Goal: Task Accomplishment & Management: Manage account settings

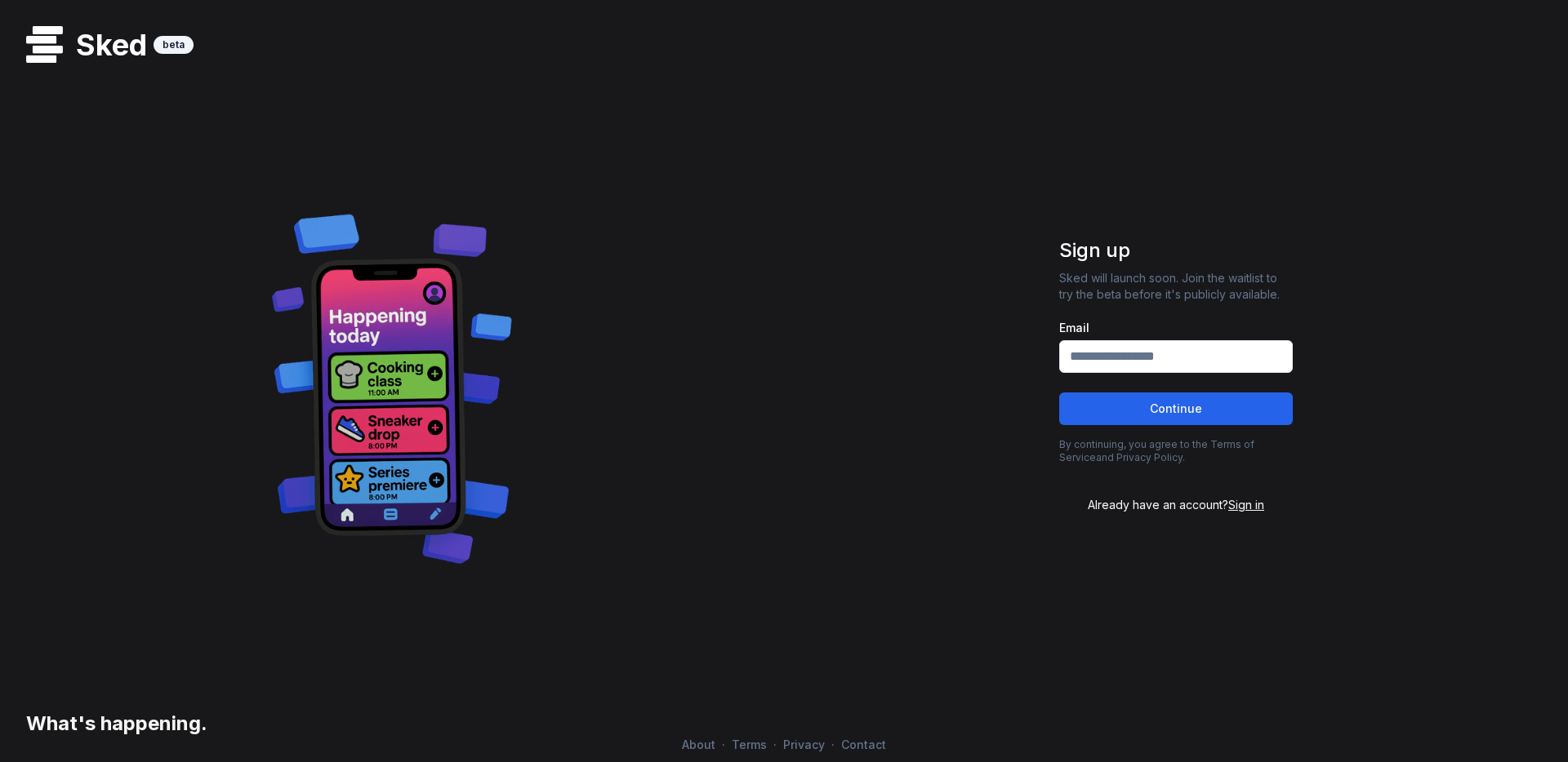
click at [1150, 354] on input "Email" at bounding box center [1176, 356] width 234 height 33
click at [1117, 355] on input "Email" at bounding box center [1176, 356] width 234 height 33
type input "**********"
click at [768, 432] on div at bounding box center [392, 387] width 758 height 399
click at [1147, 416] on button "Continue" at bounding box center [1176, 409] width 234 height 33
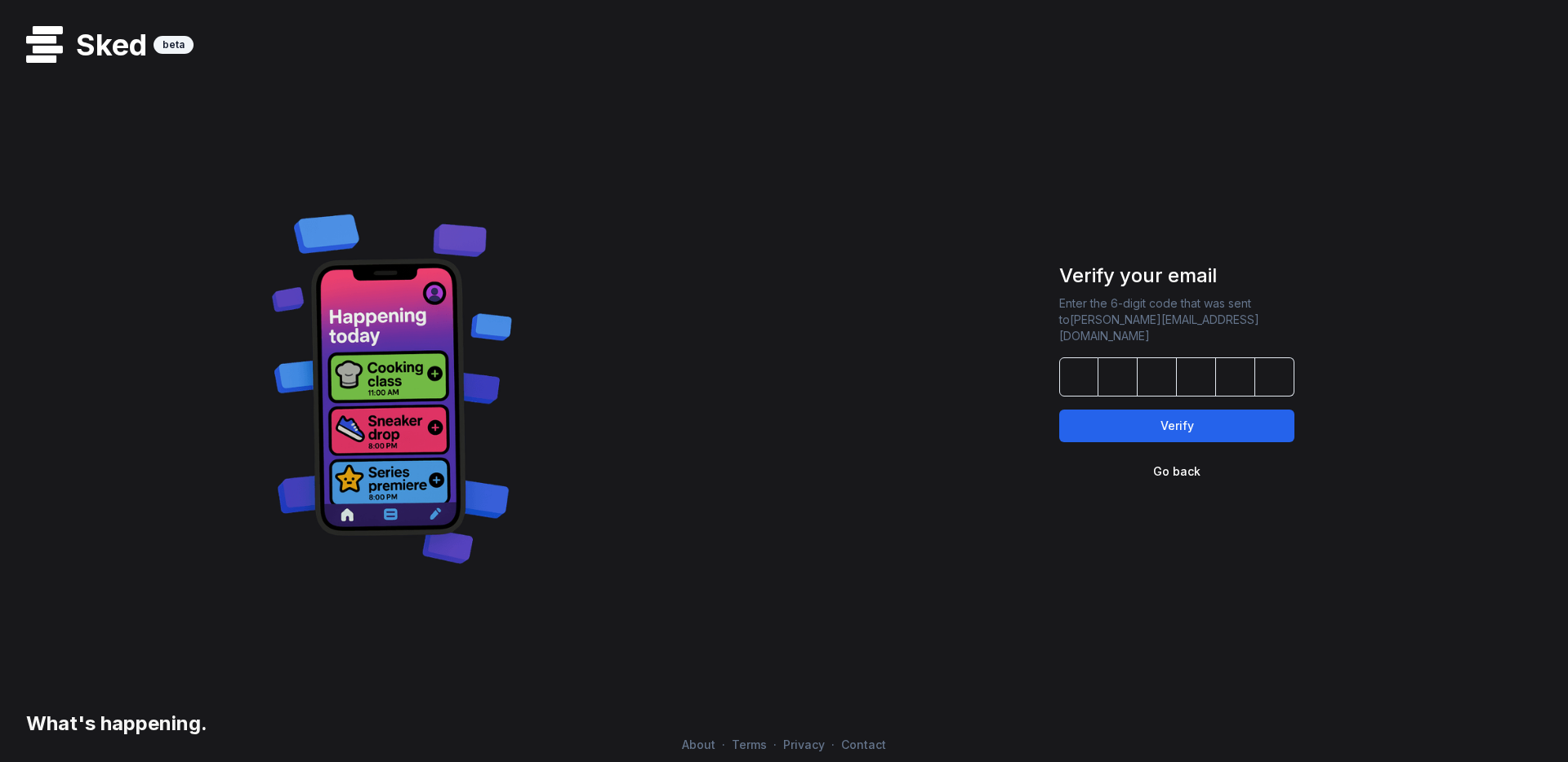
click at [1072, 378] on input at bounding box center [1177, 376] width 235 height 39
paste input "******"
type input "******"
click at [1160, 419] on button "Verify" at bounding box center [1177, 426] width 235 height 33
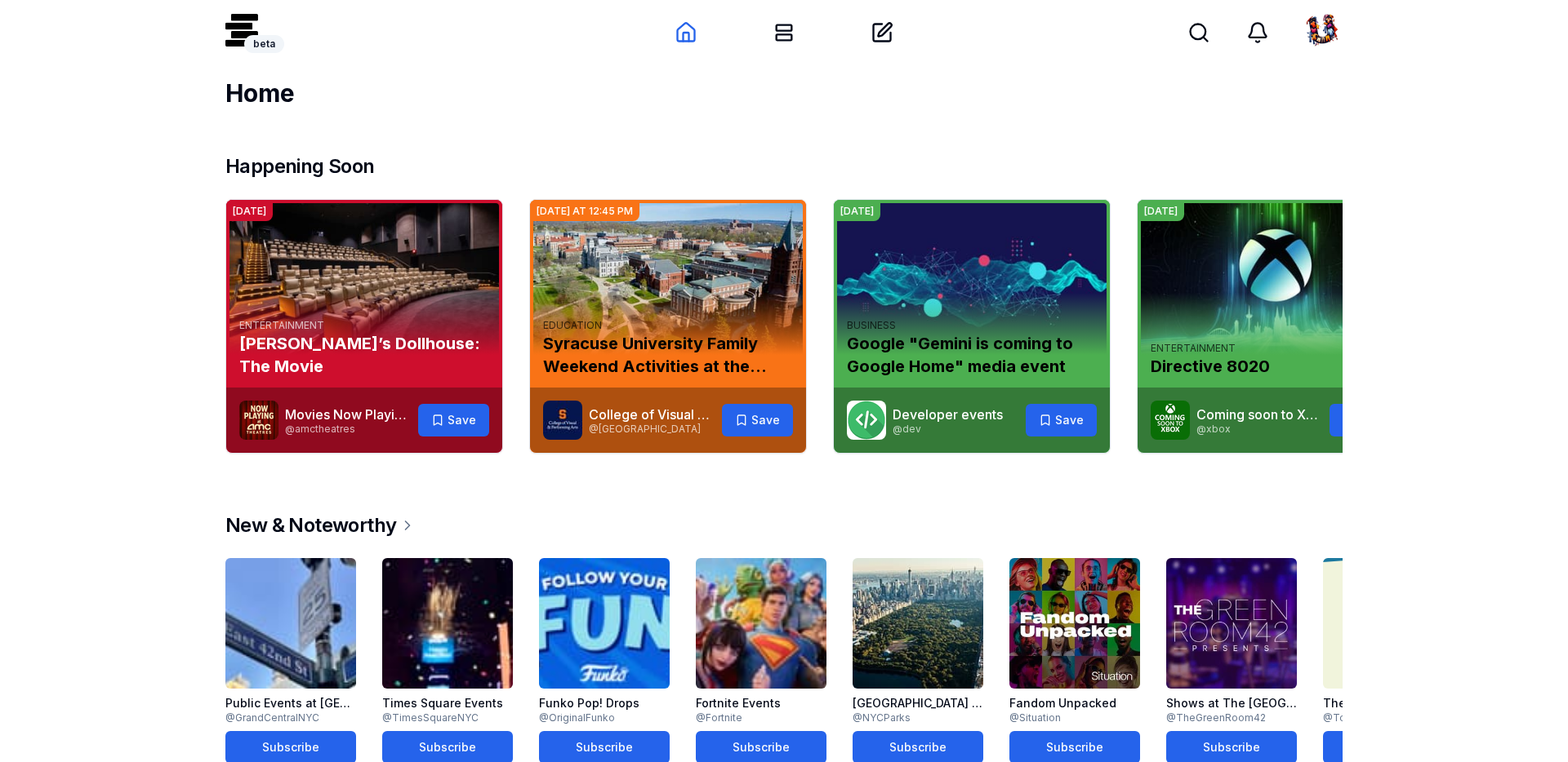
click at [1328, 34] on img at bounding box center [1322, 32] width 39 height 39
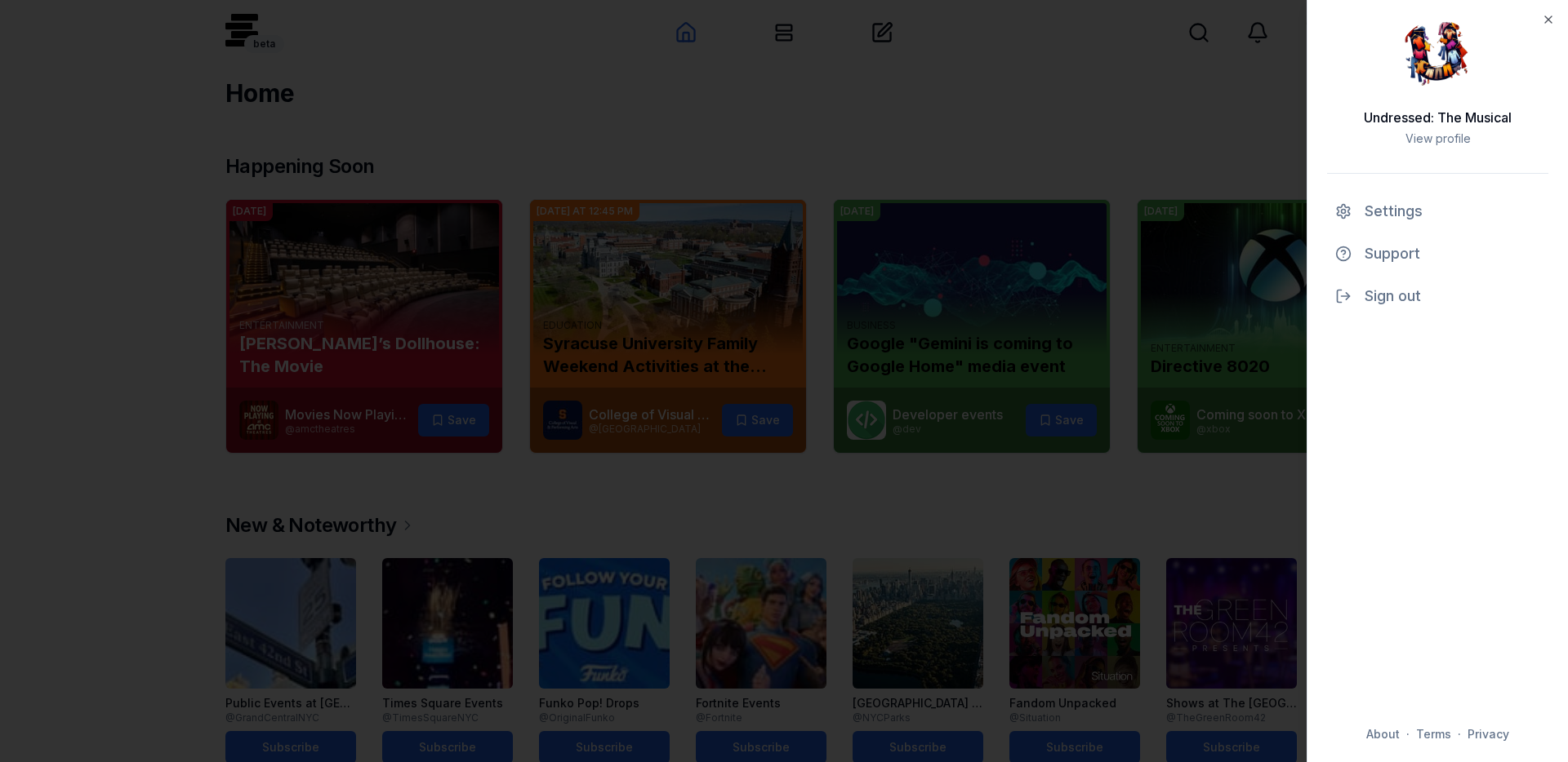
click at [888, 145] on div at bounding box center [784, 381] width 1568 height 762
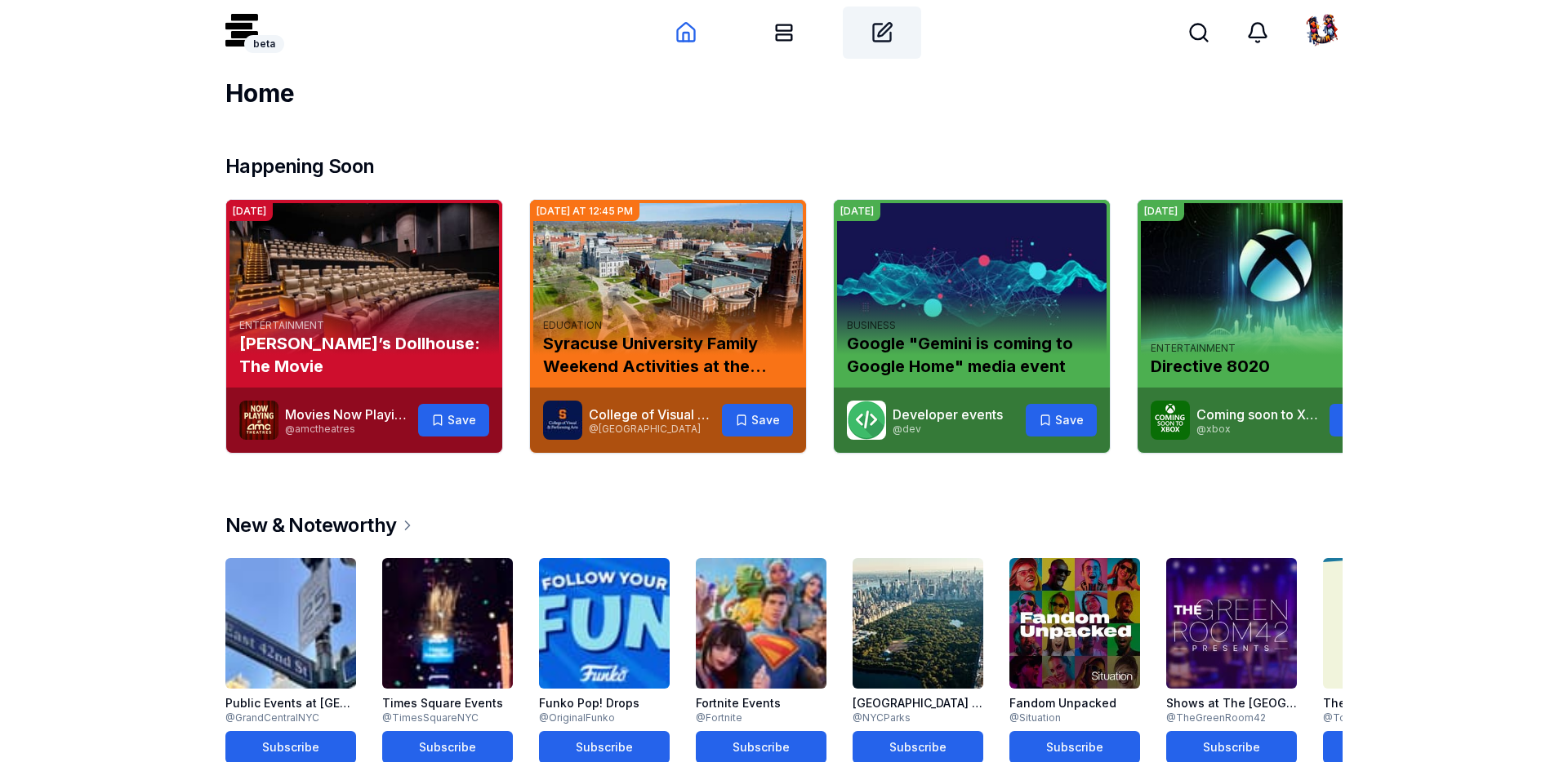
click at [895, 32] on div "Create" at bounding box center [882, 33] width 79 height 52
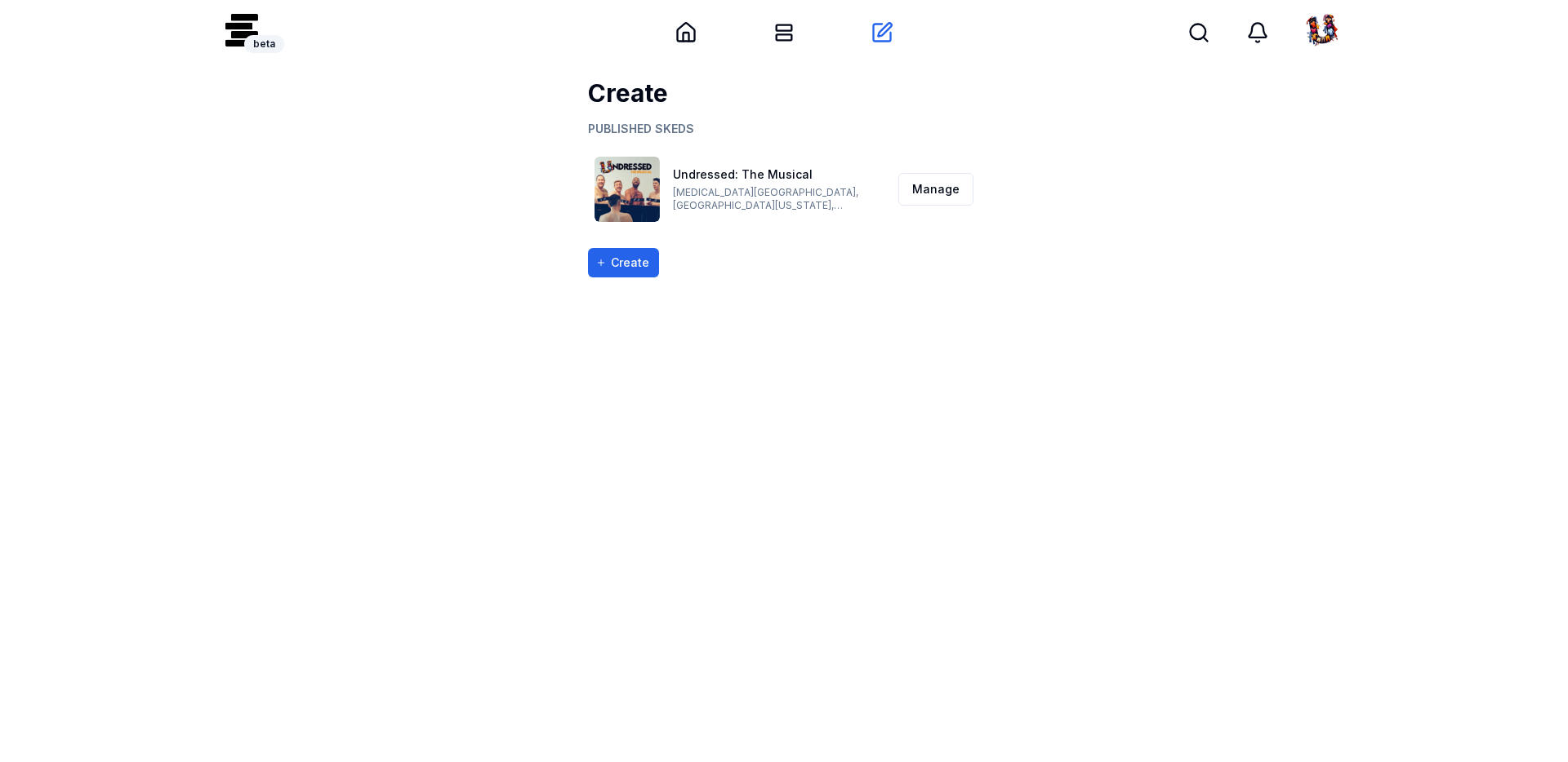
click at [717, 175] on link "Undressed: The Musical" at bounding box center [742, 174] width 139 height 14
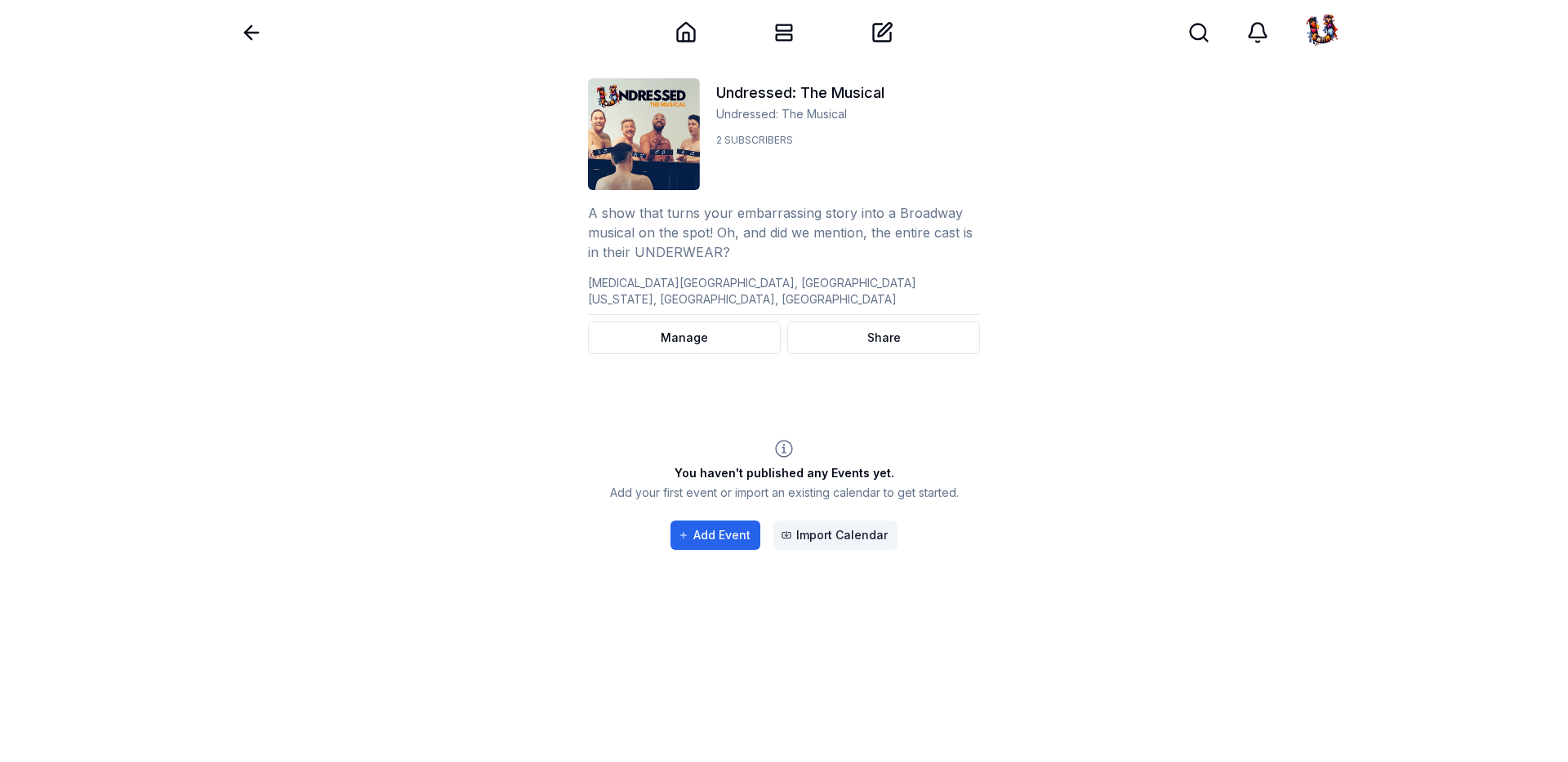
click at [741, 253] on p "A show that turns your embarrassing story into a Broadway musical on the spot! …" at bounding box center [783, 233] width 392 height 85
click at [687, 312] on html "Back Home My Sked Create Search Search Undressed: The Musical Undressed: The Mu…" at bounding box center [784, 413] width 1568 height 828
click at [684, 361] on span "Edit Sked" at bounding box center [679, 358] width 51 height 16
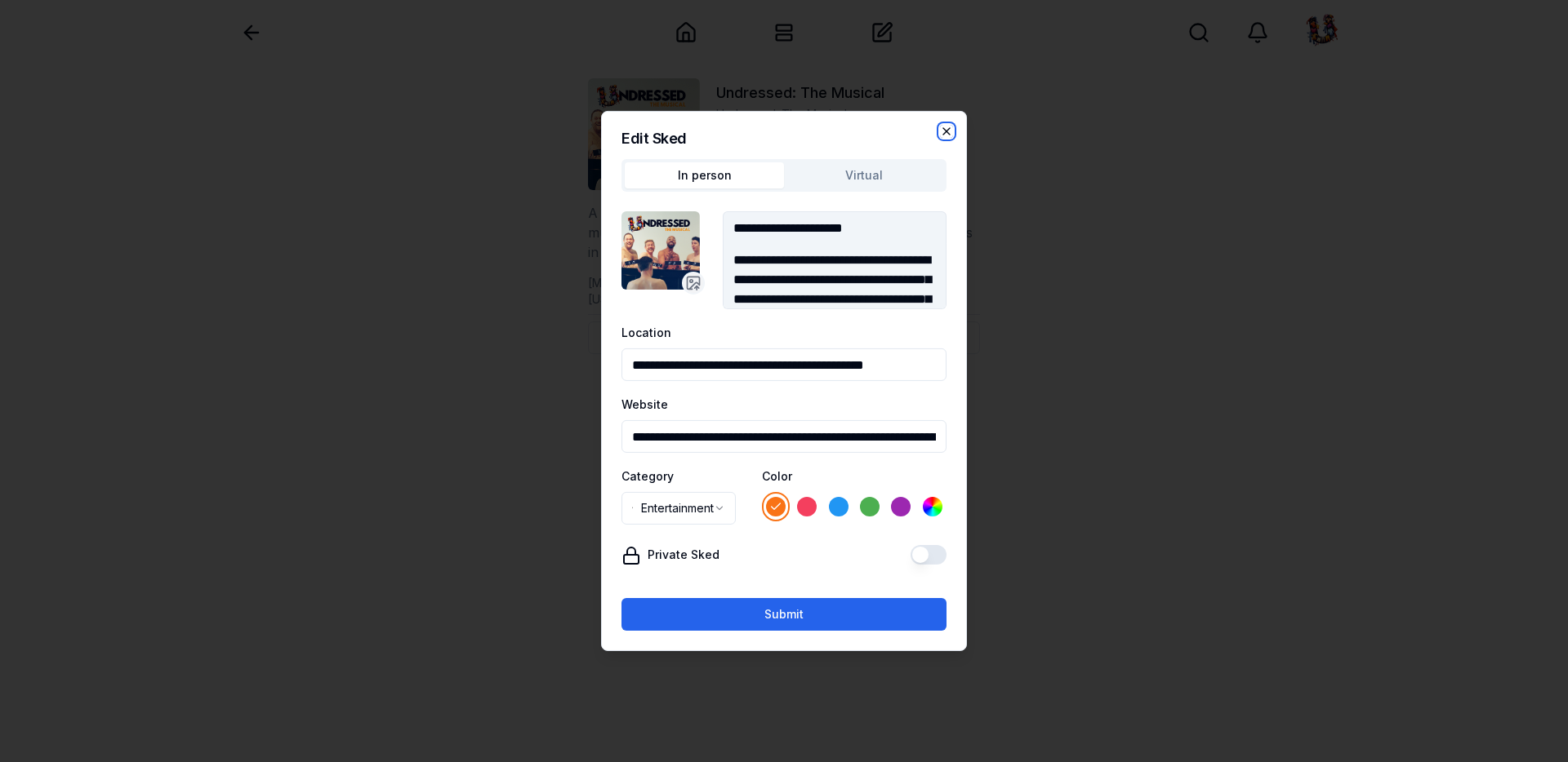
click at [946, 132] on icon "button" at bounding box center [946, 131] width 13 height 13
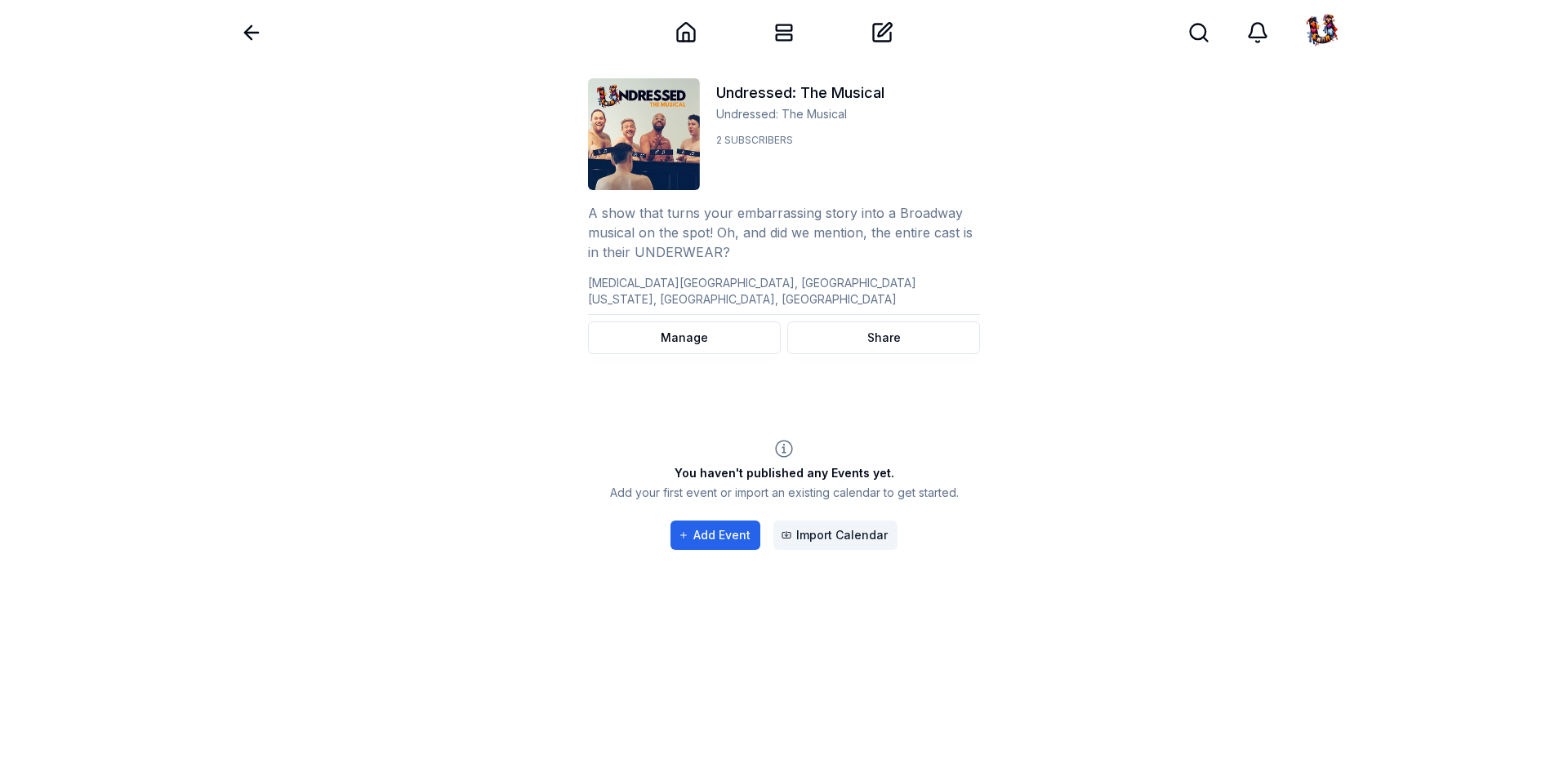
click at [887, 208] on p "A show that turns your embarrassing story into a Broadway musical on the spot! …" at bounding box center [783, 233] width 392 height 85
click at [1341, 25] on div at bounding box center [1322, 32] width 39 height 39
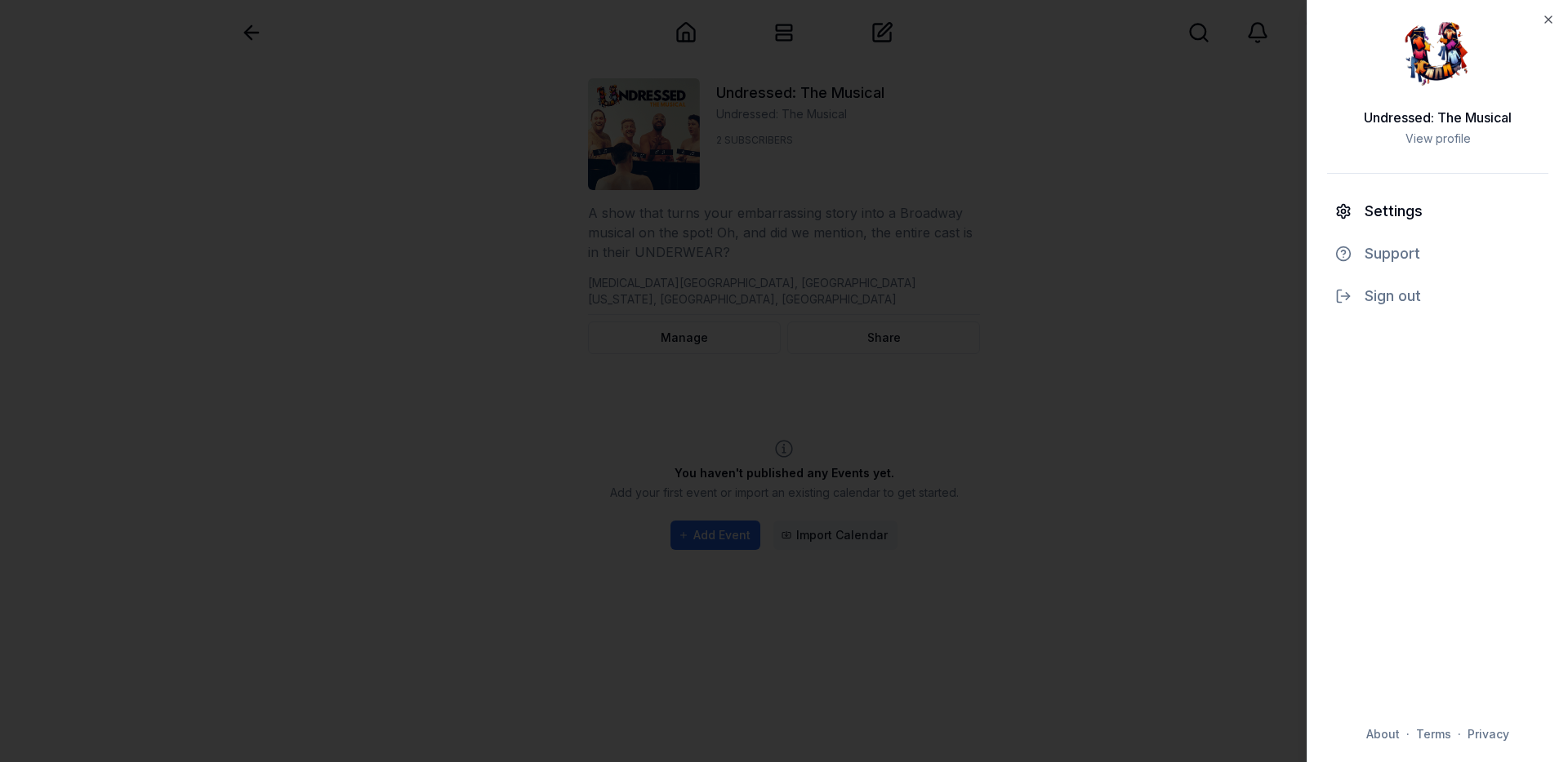
click at [1387, 216] on link "Settings" at bounding box center [1437, 211] width 222 height 22
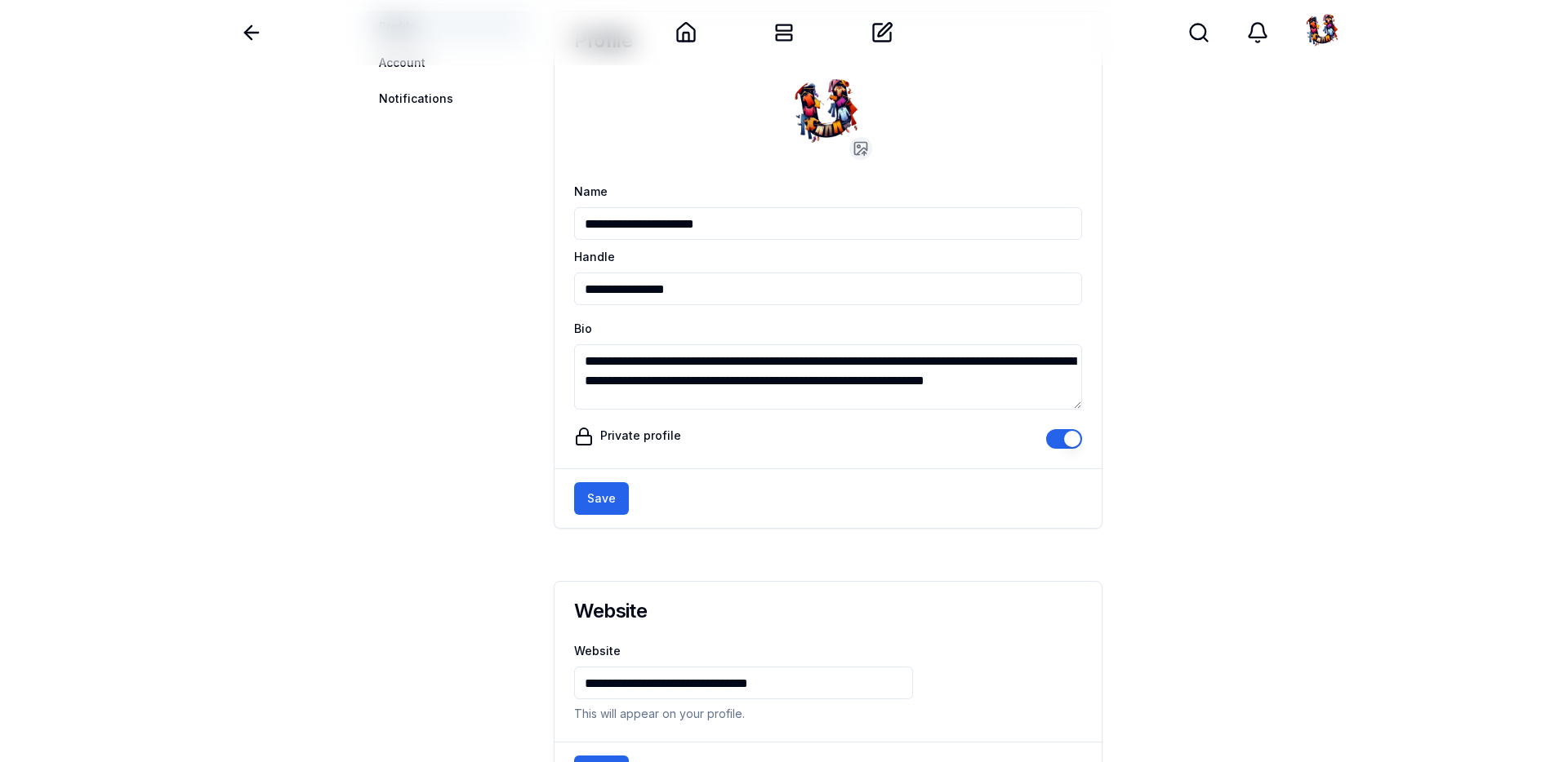
scroll to position [152, 0]
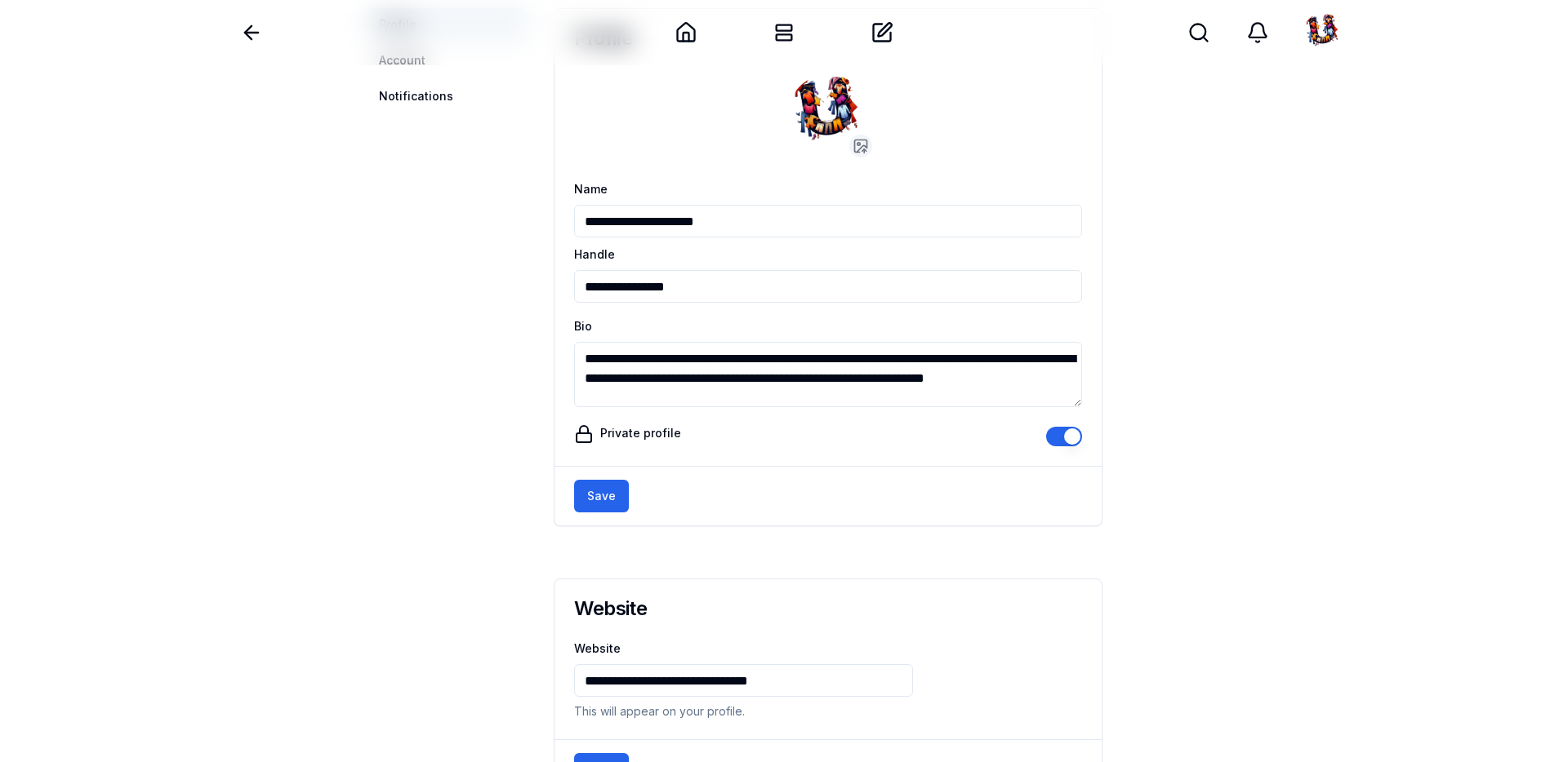
click at [404, 421] on aside "Profile Account Notifications" at bounding box center [447, 403] width 162 height 791
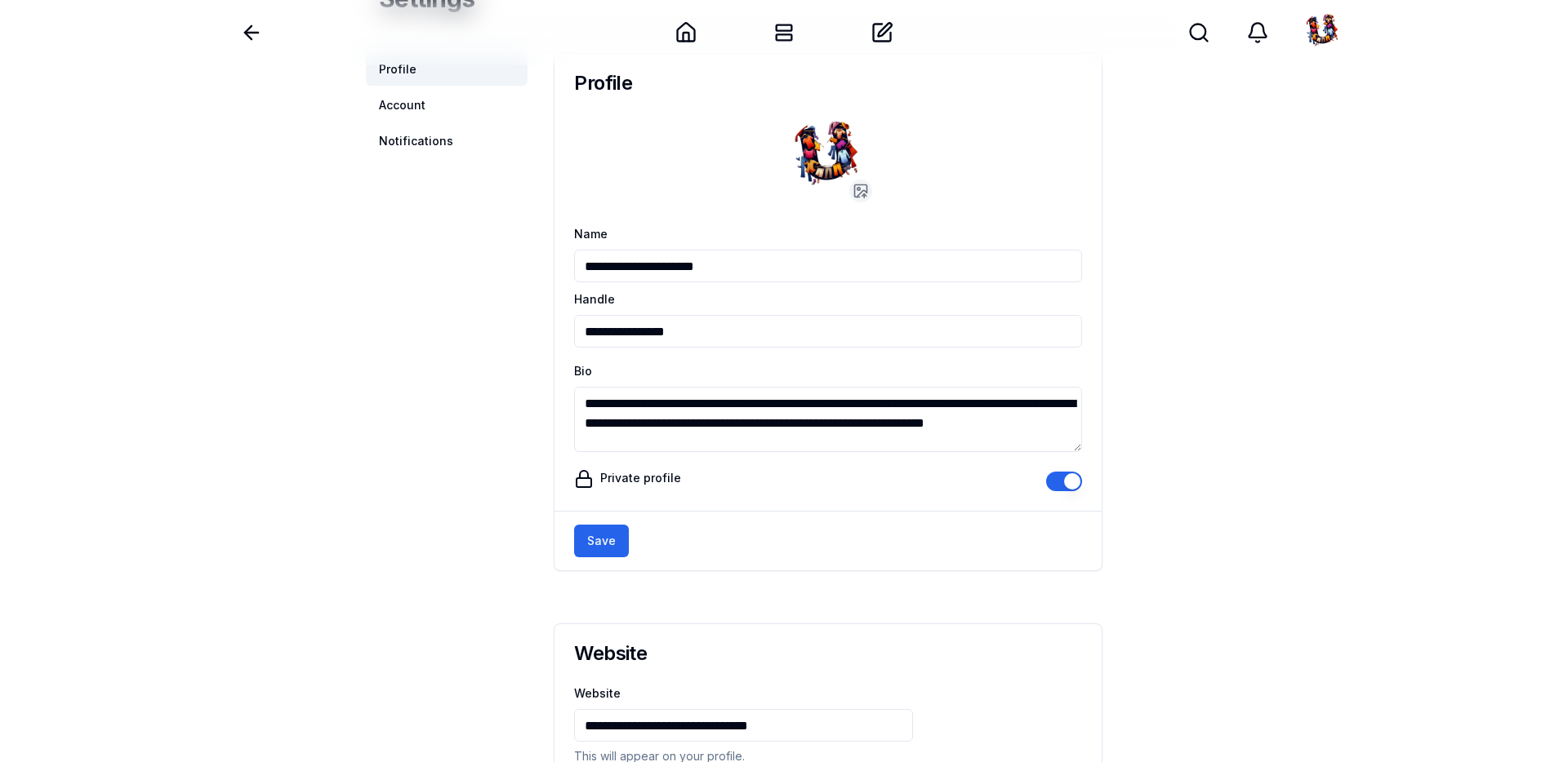
scroll to position [0, 0]
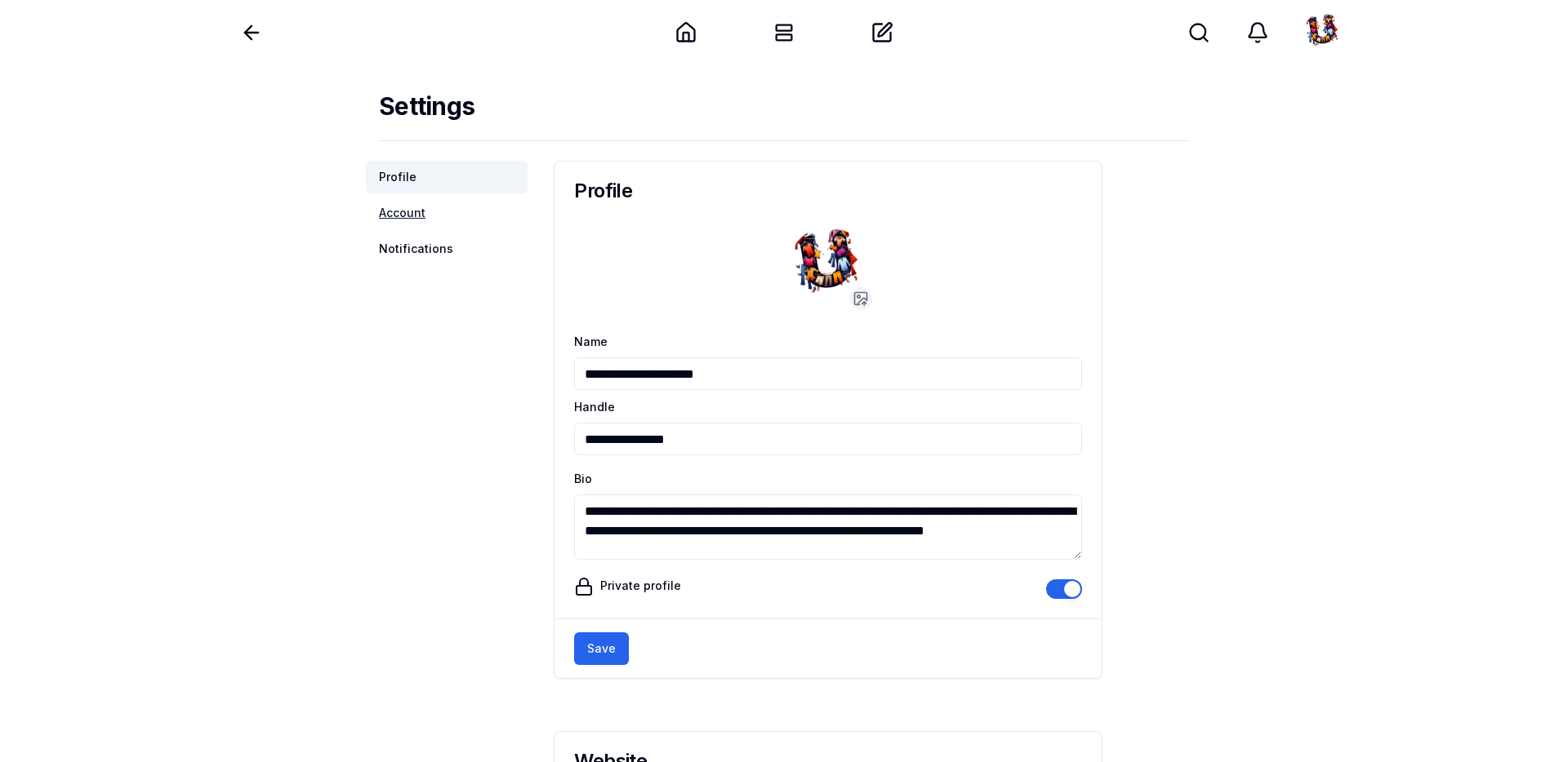
click at [406, 217] on link "Account" at bounding box center [447, 213] width 162 height 33
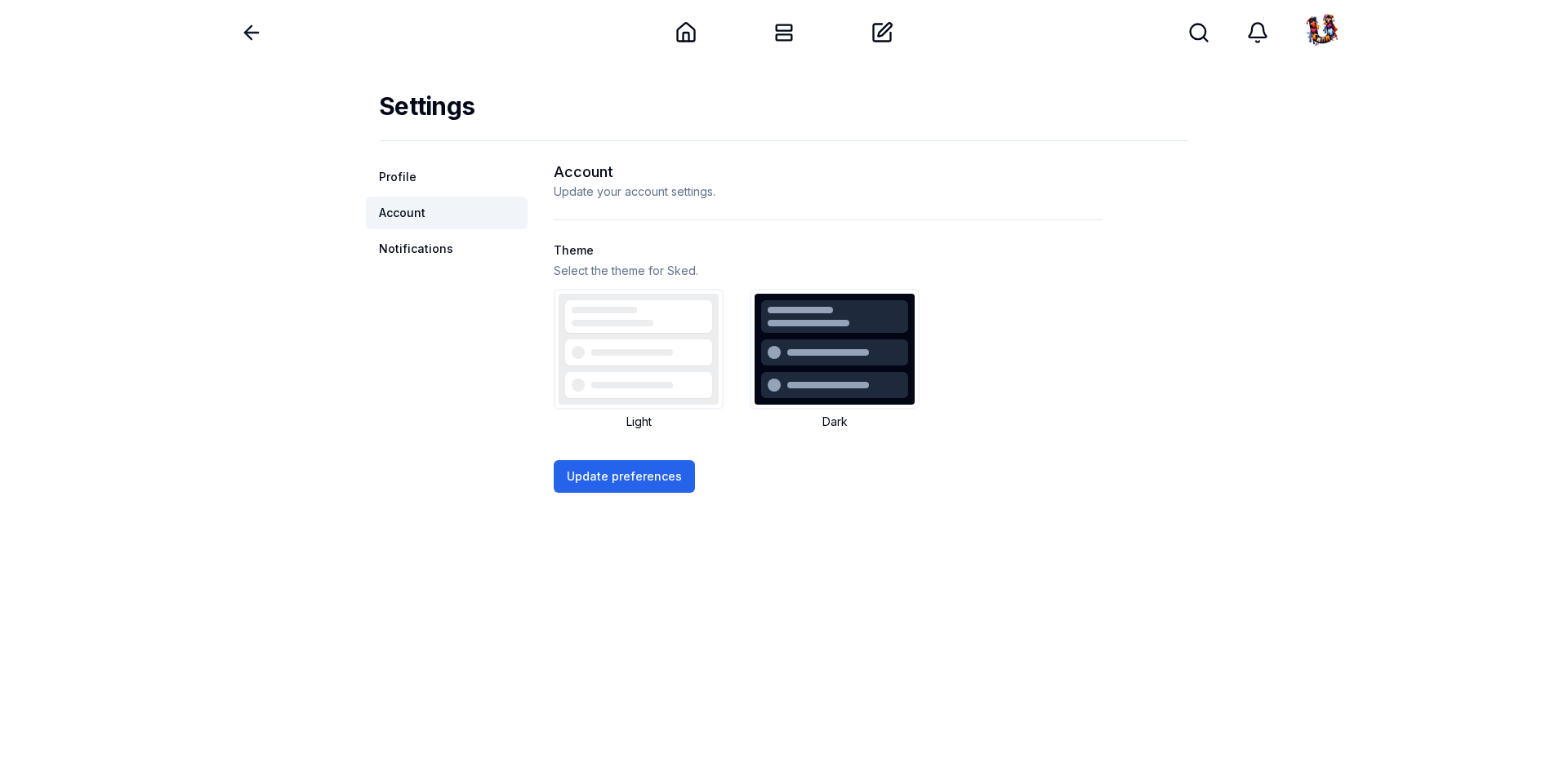
click at [254, 38] on icon at bounding box center [251, 33] width 22 height 22
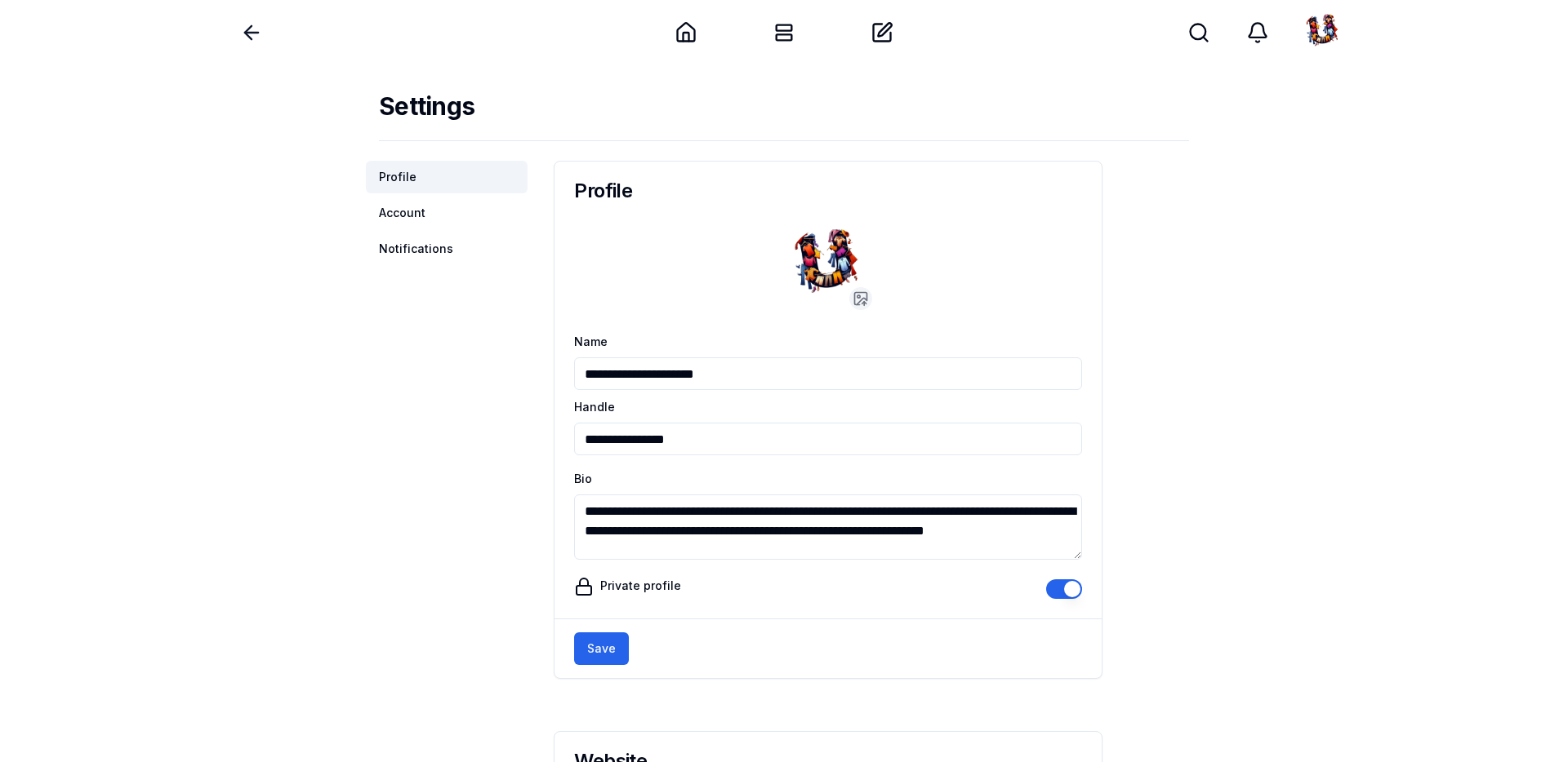
click at [252, 40] on icon at bounding box center [251, 33] width 22 height 22
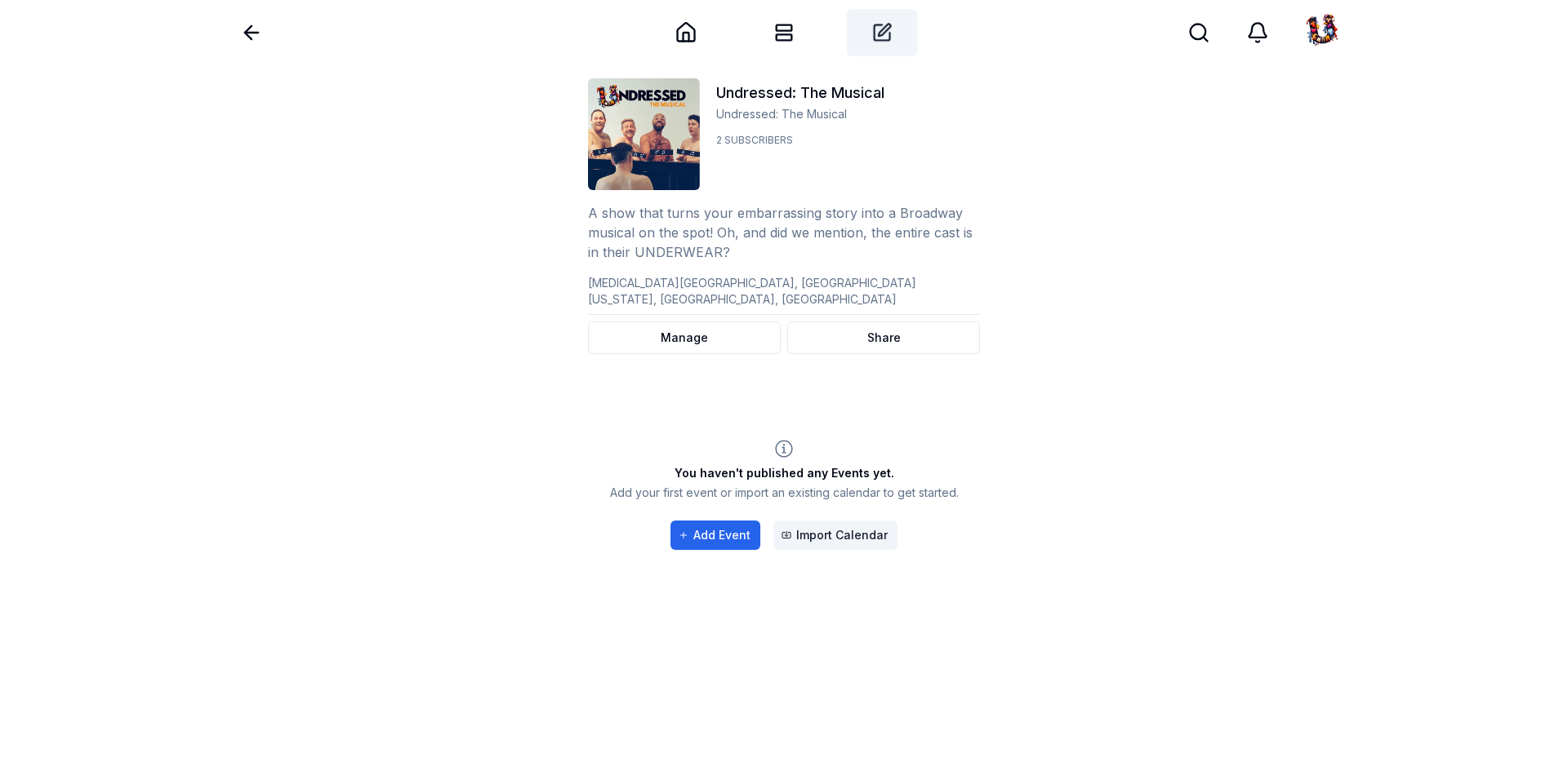
click at [877, 35] on icon at bounding box center [882, 32] width 21 height 21
